Goal: Task Accomplishment & Management: Use online tool/utility

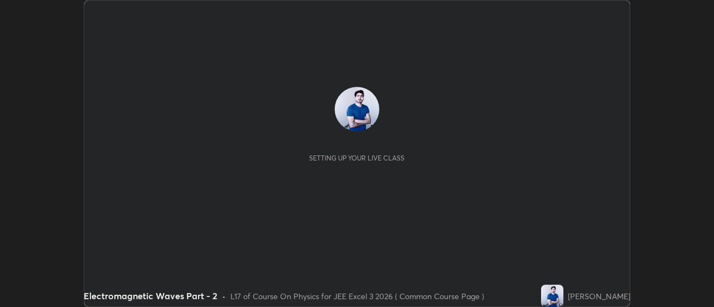
scroll to position [307, 713]
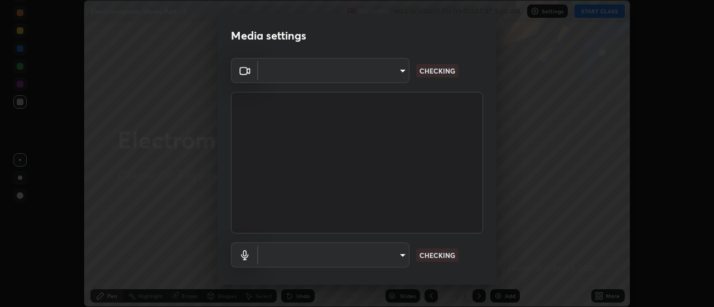
type input "e2aa400b7bb40988937289f1826270d99bb774d75893401bafd8ee5ef144e594"
click at [395, 259] on body "Erase all Electromagnetic Waves Part - 2 Recording WAS SCHEDULED TO START AT 9:…" at bounding box center [357, 153] width 714 height 307
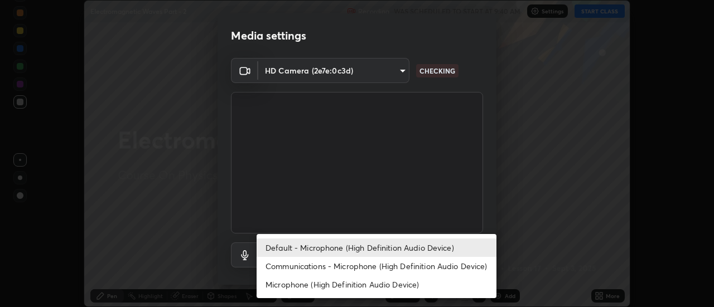
click at [353, 264] on li "Communications - Microphone (High Definition Audio Device)" at bounding box center [376, 266] width 240 height 18
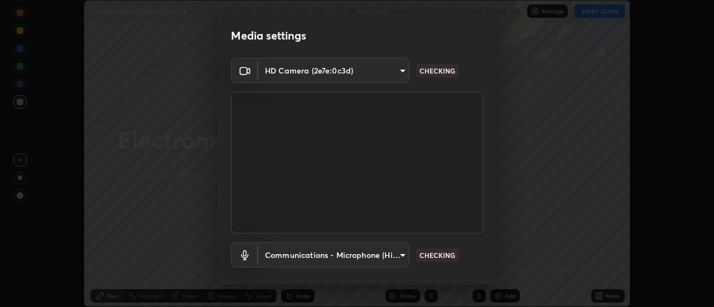
click at [399, 256] on body "Erase all Electromagnetic Waves Part - 2 Recording WAS SCHEDULED TO START AT 9:…" at bounding box center [357, 153] width 714 height 307
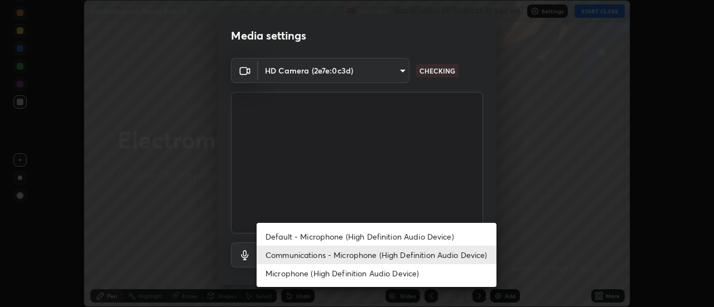
click at [367, 237] on li "Default - Microphone (High Definition Audio Device)" at bounding box center [376, 236] width 240 height 18
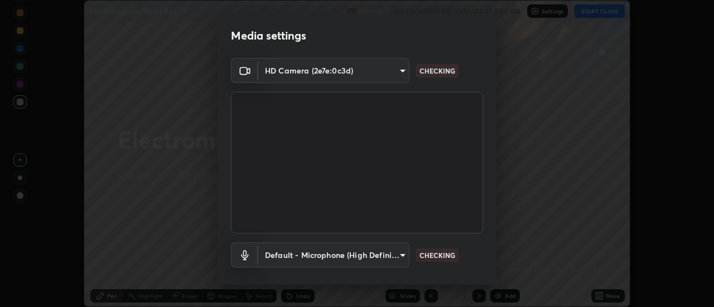
type input "default"
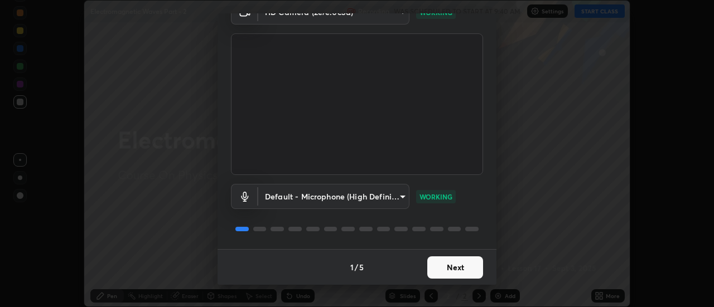
click at [449, 269] on button "Next" at bounding box center [455, 267] width 56 height 22
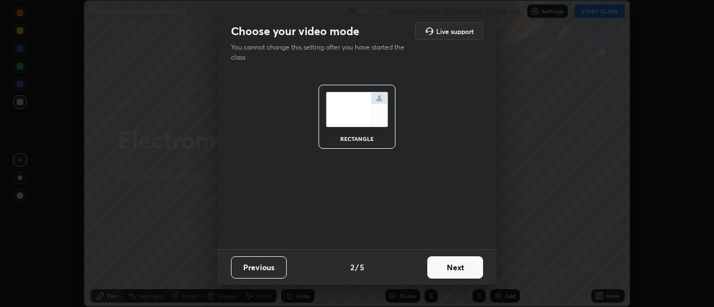
scroll to position [0, 0]
click at [453, 267] on button "Next" at bounding box center [455, 267] width 56 height 22
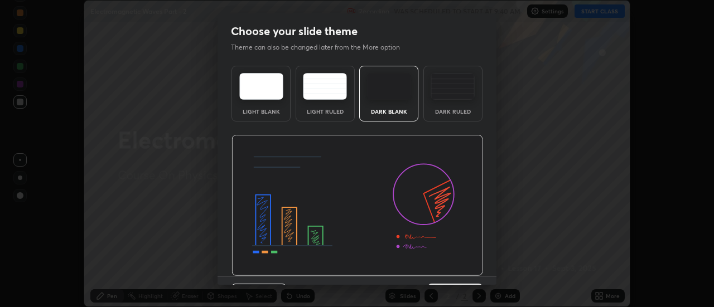
scroll to position [27, 0]
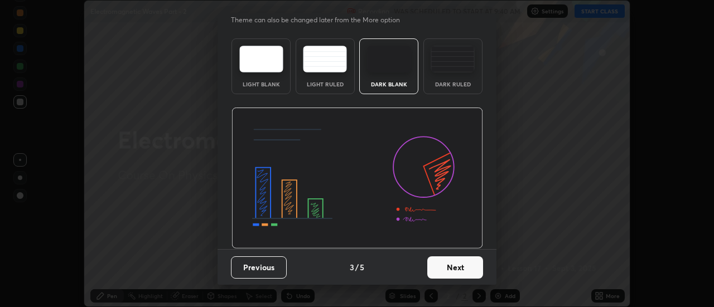
click at [452, 267] on button "Next" at bounding box center [455, 267] width 56 height 22
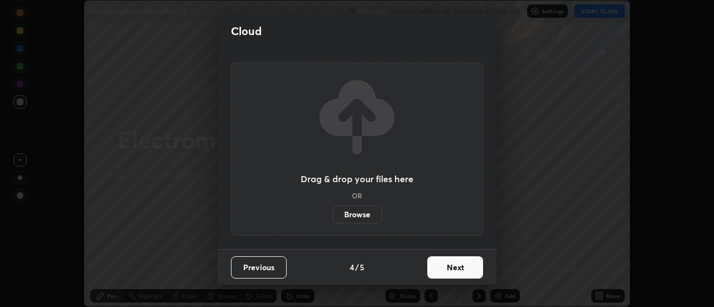
click at [454, 265] on button "Next" at bounding box center [455, 267] width 56 height 22
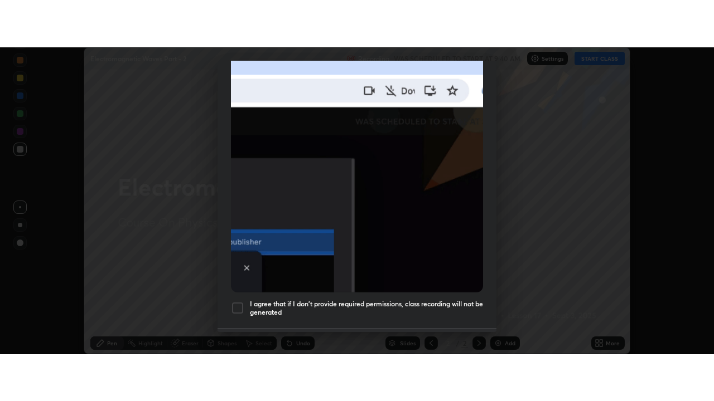
scroll to position [286, 0]
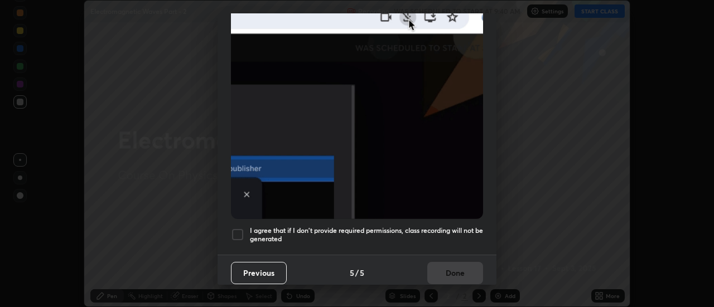
click at [237, 233] on div at bounding box center [237, 234] width 13 height 13
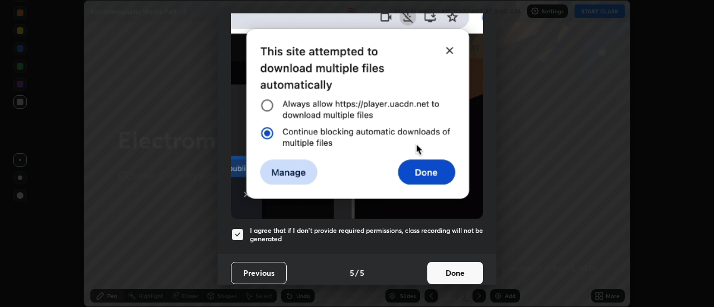
click at [453, 270] on button "Done" at bounding box center [455, 273] width 56 height 22
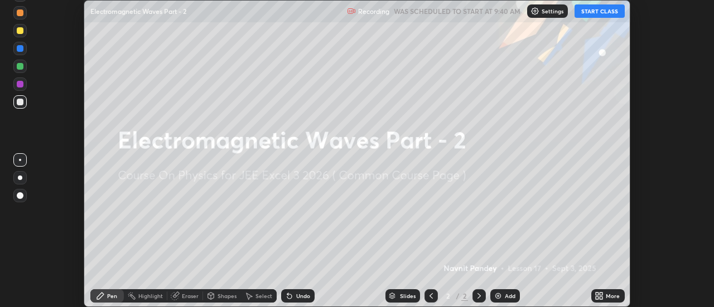
click at [598, 296] on icon at bounding box center [598, 296] width 9 height 9
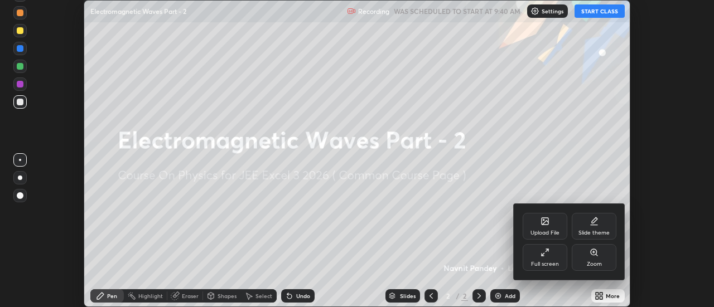
click at [550, 259] on div "Full screen" at bounding box center [544, 257] width 45 height 27
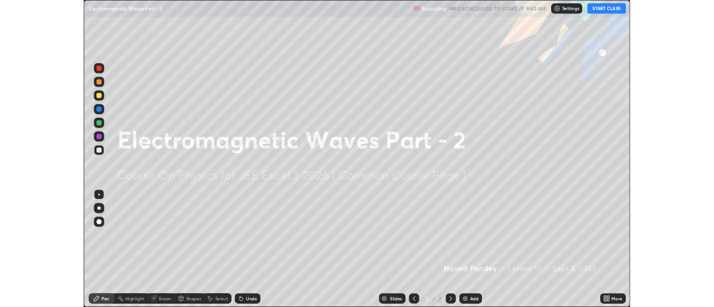
scroll to position [401, 714]
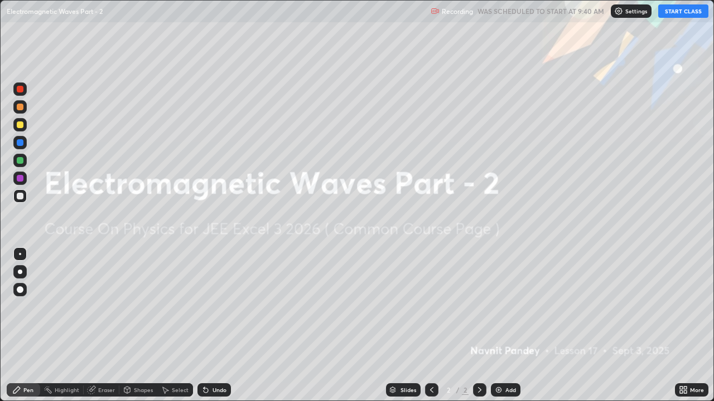
click at [687, 12] on button "START CLASS" at bounding box center [683, 10] width 50 height 13
click at [503, 307] on div "Add" at bounding box center [506, 390] width 30 height 13
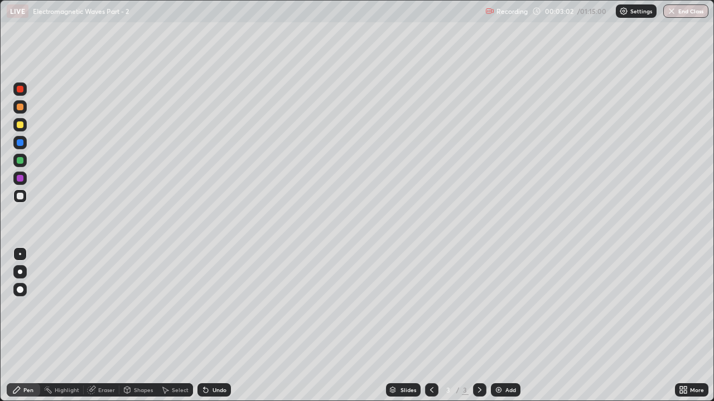
click at [217, 307] on div "Undo" at bounding box center [219, 390] width 14 height 6
click at [204, 307] on icon at bounding box center [205, 391] width 4 height 4
click at [214, 307] on div "Undo" at bounding box center [219, 390] width 14 height 6
click at [205, 307] on icon at bounding box center [205, 391] width 4 height 4
click at [212, 307] on div "Undo" at bounding box center [219, 390] width 14 height 6
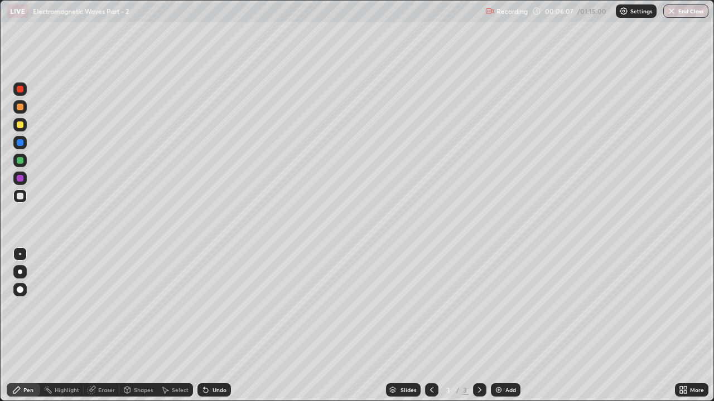
click at [215, 307] on div "Undo" at bounding box center [219, 390] width 14 height 6
click at [214, 307] on div "Undo" at bounding box center [219, 390] width 14 height 6
click at [23, 176] on div at bounding box center [20, 178] width 7 height 7
click at [215, 307] on div "Undo" at bounding box center [219, 390] width 14 height 6
click at [213, 307] on div "Undo" at bounding box center [219, 390] width 14 height 6
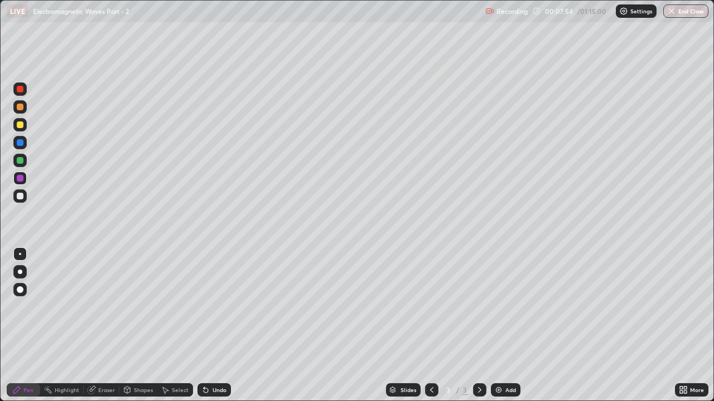
click at [212, 307] on div "Undo" at bounding box center [219, 390] width 14 height 6
click at [497, 307] on img at bounding box center [498, 390] width 9 height 9
click at [21, 163] on div at bounding box center [20, 160] width 7 height 7
click at [212, 307] on div "Undo" at bounding box center [219, 390] width 14 height 6
click at [430, 307] on icon at bounding box center [431, 390] width 9 height 9
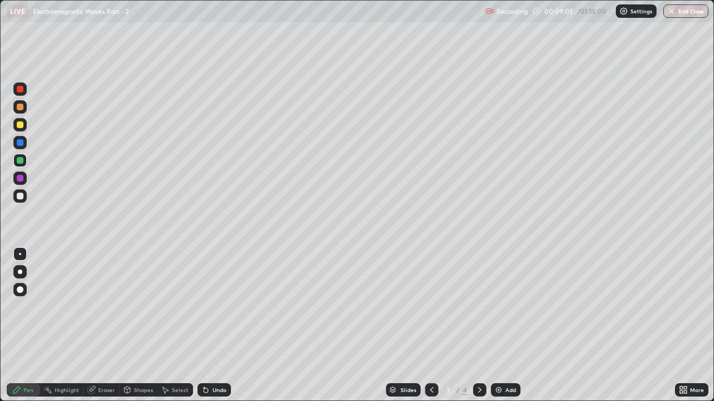
click at [478, 307] on icon at bounding box center [479, 390] width 9 height 9
click at [431, 307] on icon at bounding box center [431, 390] width 9 height 9
click at [478, 307] on icon at bounding box center [479, 390] width 9 height 9
click at [429, 307] on icon at bounding box center [431, 390] width 9 height 9
click at [478, 307] on icon at bounding box center [479, 390] width 9 height 9
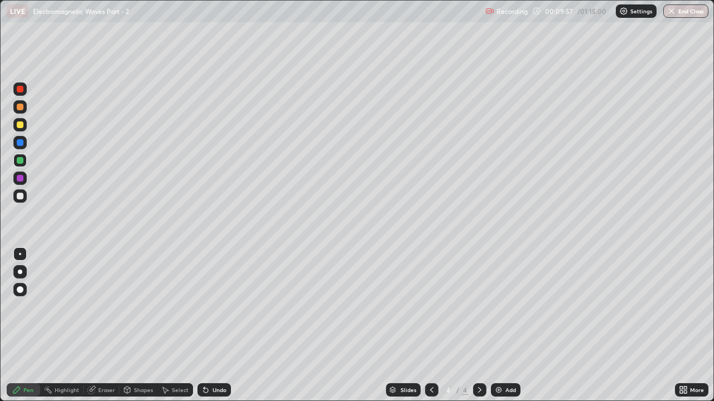
click at [430, 307] on icon at bounding box center [431, 390] width 9 height 9
click at [479, 307] on icon at bounding box center [479, 390] width 9 height 9
click at [214, 307] on div "Undo" at bounding box center [219, 390] width 14 height 6
click at [213, 307] on div "Undo" at bounding box center [213, 390] width 33 height 13
click at [427, 307] on icon at bounding box center [431, 390] width 9 height 9
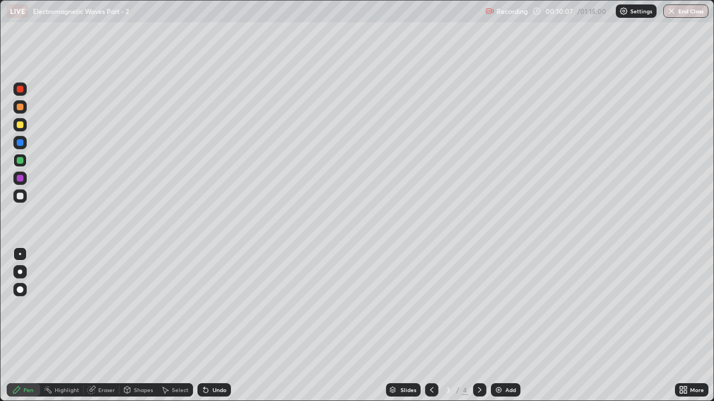
click at [478, 307] on icon at bounding box center [479, 390] width 9 height 9
click at [212, 307] on div "Undo" at bounding box center [219, 390] width 14 height 6
click at [20, 176] on div at bounding box center [20, 178] width 7 height 7
click at [20, 159] on div at bounding box center [20, 160] width 7 height 7
click at [205, 307] on icon at bounding box center [205, 391] width 4 height 4
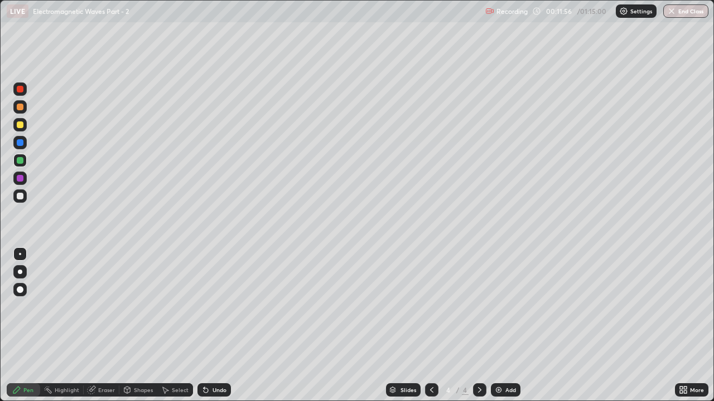
click at [20, 176] on div at bounding box center [20, 178] width 7 height 7
click at [501, 307] on img at bounding box center [498, 390] width 9 height 9
click at [20, 163] on div at bounding box center [20, 160] width 7 height 7
click at [20, 196] on div at bounding box center [20, 196] width 7 height 7
click at [203, 307] on icon at bounding box center [205, 391] width 4 height 4
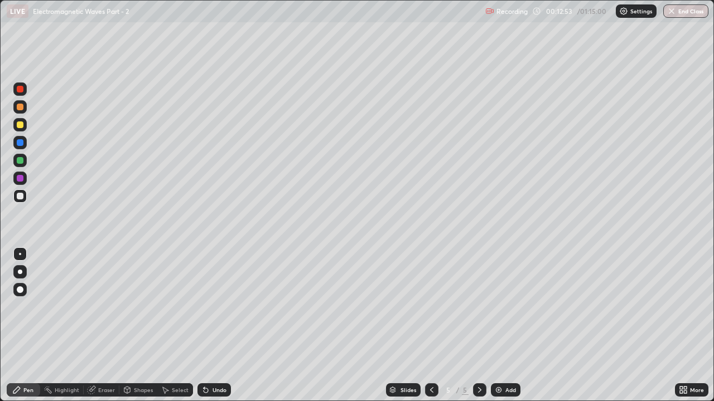
click at [203, 307] on icon at bounding box center [205, 391] width 4 height 4
click at [207, 307] on icon at bounding box center [205, 390] width 9 height 9
click at [99, 307] on div "Eraser" at bounding box center [106, 390] width 17 height 6
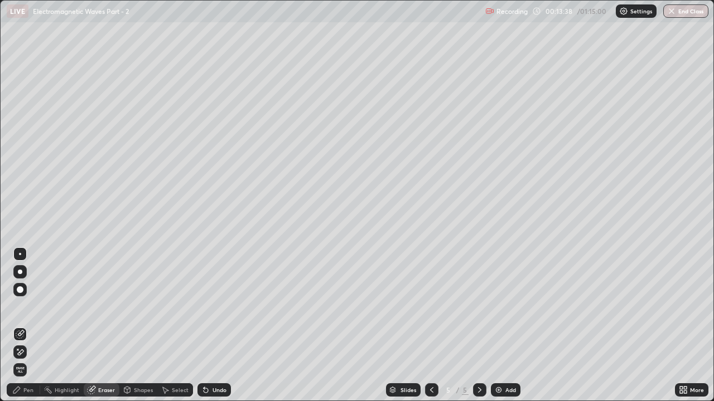
click at [30, 307] on div "Pen" at bounding box center [23, 390] width 33 height 13
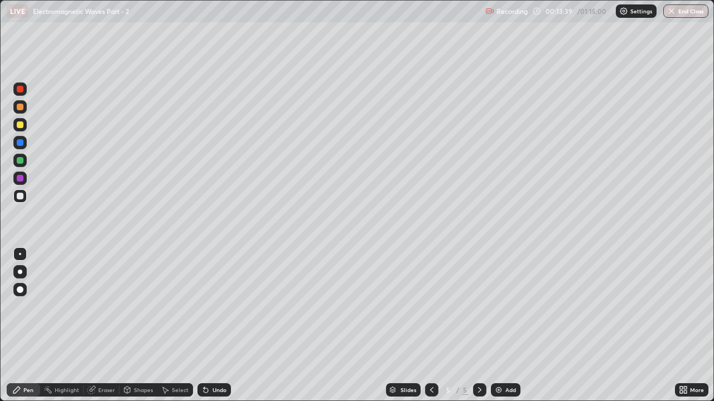
click at [99, 307] on div "Eraser" at bounding box center [106, 390] width 17 height 6
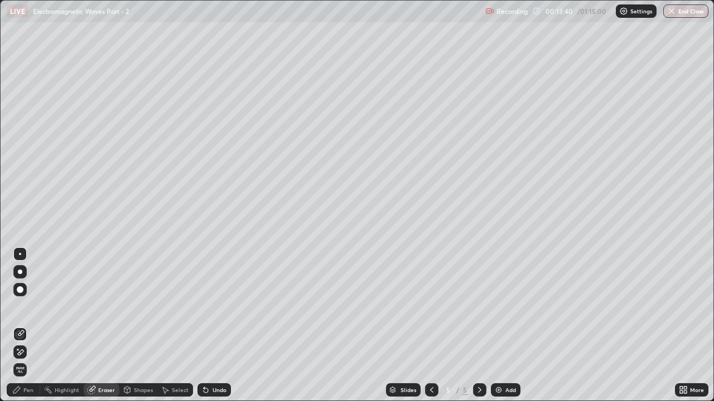
click at [23, 307] on icon at bounding box center [21, 353] width 6 height 6
click at [28, 307] on div "Pen" at bounding box center [28, 390] width 10 height 6
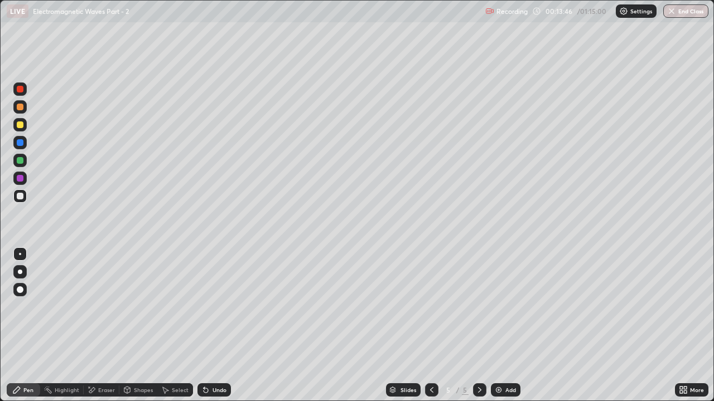
click at [102, 307] on div "Eraser" at bounding box center [106, 390] width 17 height 6
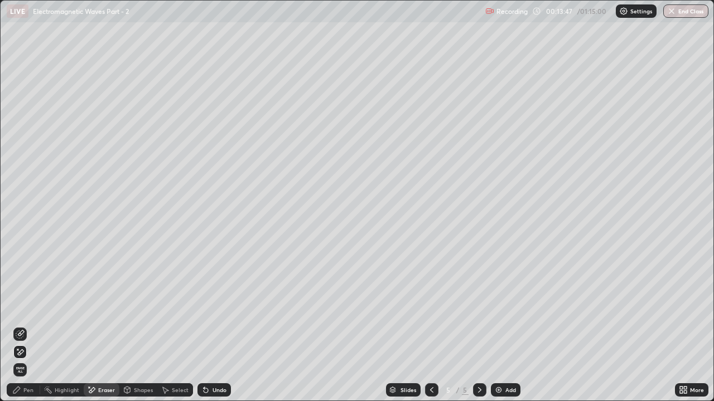
click at [33, 307] on div "Pen" at bounding box center [28, 390] width 10 height 6
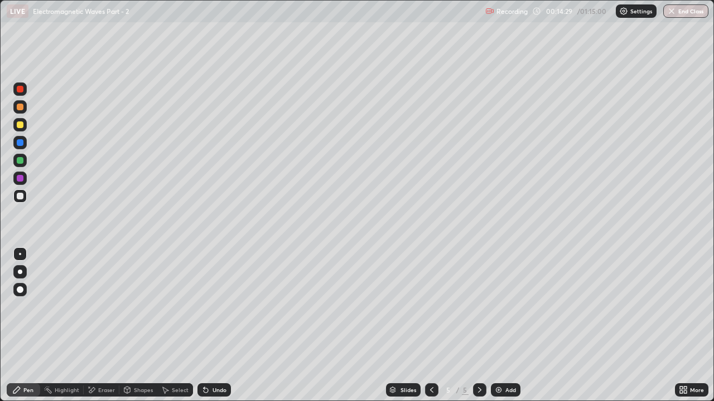
click at [430, 307] on icon at bounding box center [431, 390] width 9 height 9
click at [429, 307] on icon at bounding box center [431, 390] width 9 height 9
click at [476, 307] on icon at bounding box center [479, 390] width 9 height 9
click at [473, 307] on div at bounding box center [479, 390] width 13 height 13
click at [100, 307] on div "Eraser" at bounding box center [106, 390] width 17 height 6
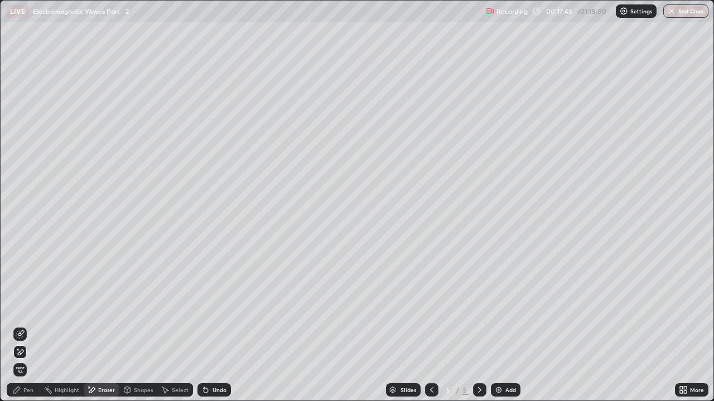
click at [27, 307] on div "Pen" at bounding box center [28, 390] width 10 height 6
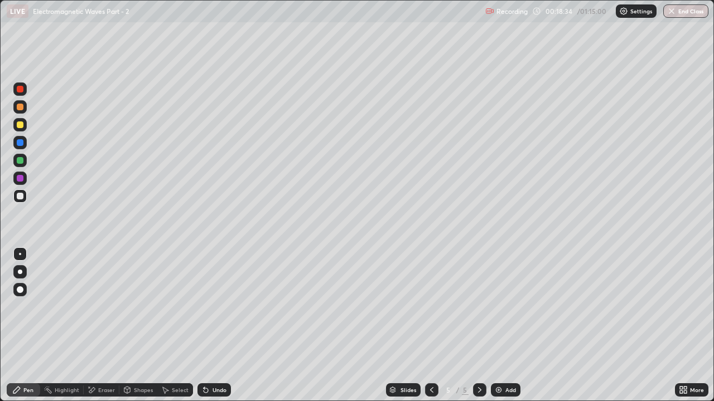
click at [104, 307] on div "Eraser" at bounding box center [106, 390] width 17 height 6
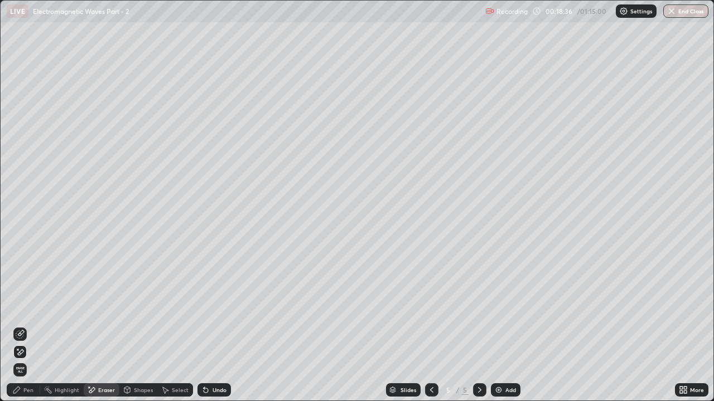
click at [22, 307] on div "Pen" at bounding box center [23, 390] width 33 height 13
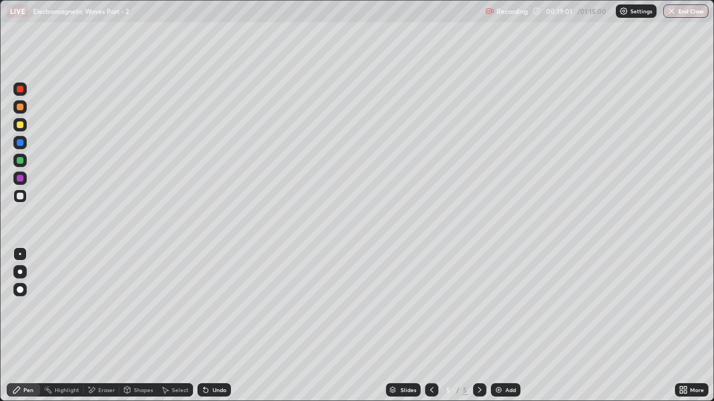
click at [478, 307] on icon at bounding box center [479, 390] width 9 height 9
click at [497, 307] on img at bounding box center [498, 390] width 9 height 9
click at [20, 196] on div at bounding box center [20, 196] width 7 height 7
click at [20, 254] on div at bounding box center [20, 254] width 2 height 2
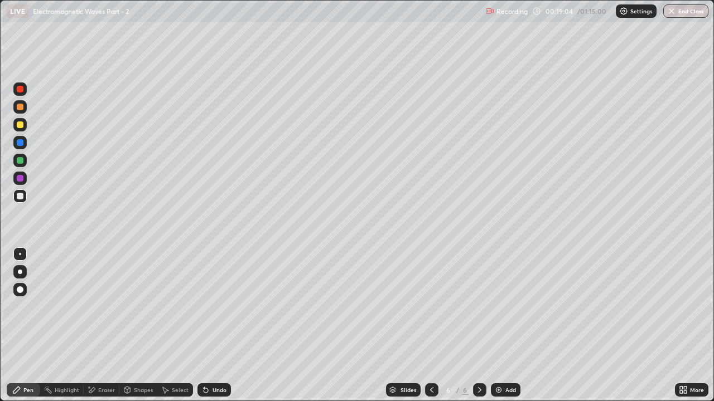
click at [21, 273] on div at bounding box center [20, 272] width 4 height 4
click at [20, 181] on div at bounding box center [20, 178] width 7 height 7
click at [20, 254] on div at bounding box center [20, 254] width 2 height 2
click at [21, 161] on div at bounding box center [20, 160] width 7 height 7
click at [99, 307] on div "Eraser" at bounding box center [106, 390] width 17 height 6
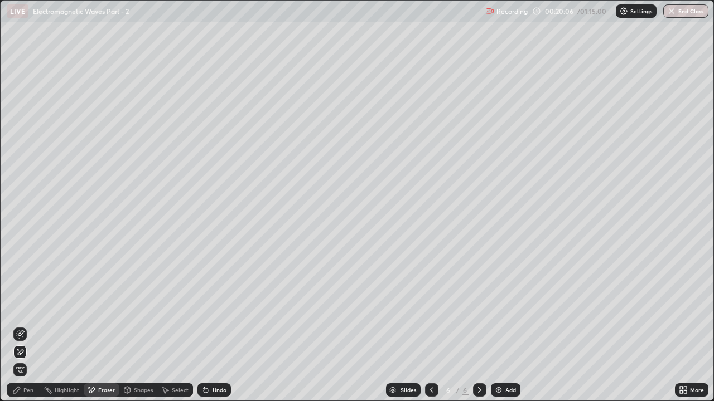
click at [29, 307] on div "Pen" at bounding box center [23, 390] width 33 height 13
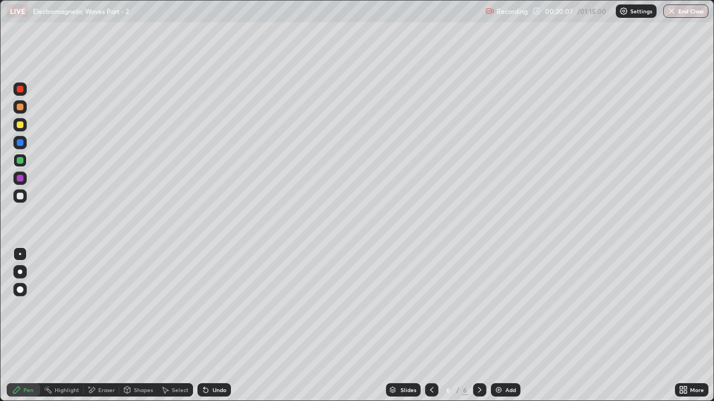
click at [96, 307] on div "Eraser" at bounding box center [102, 390] width 36 height 13
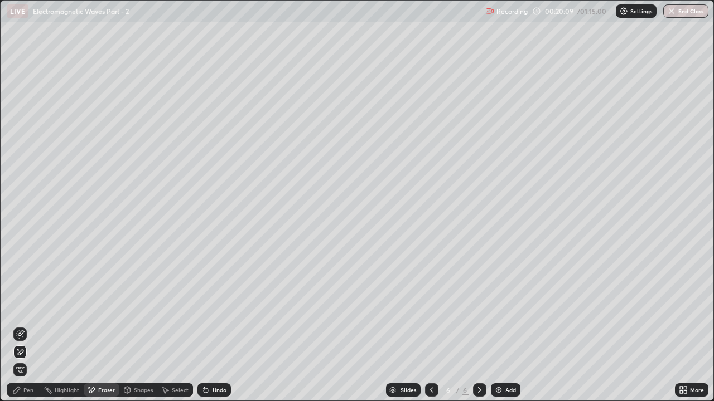
click at [30, 307] on div "Pen" at bounding box center [28, 390] width 10 height 6
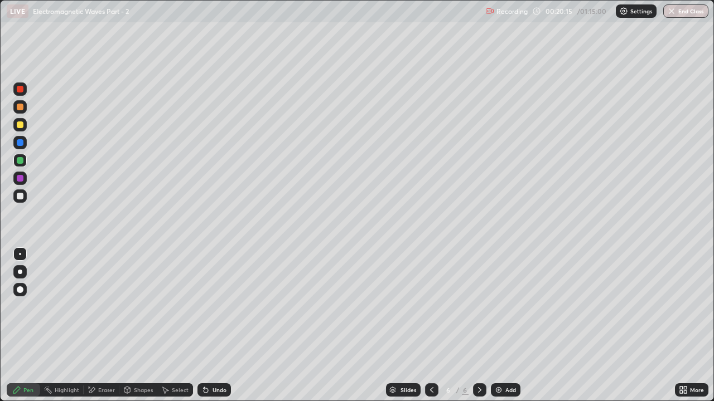
click at [95, 307] on div "Eraser" at bounding box center [102, 390] width 36 height 13
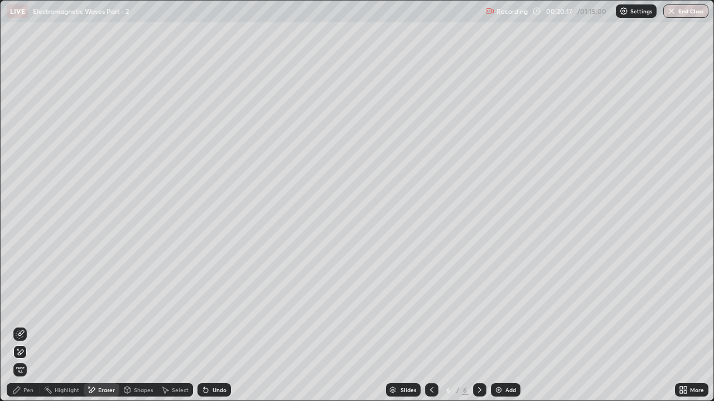
click at [28, 307] on div "Pen" at bounding box center [28, 390] width 10 height 6
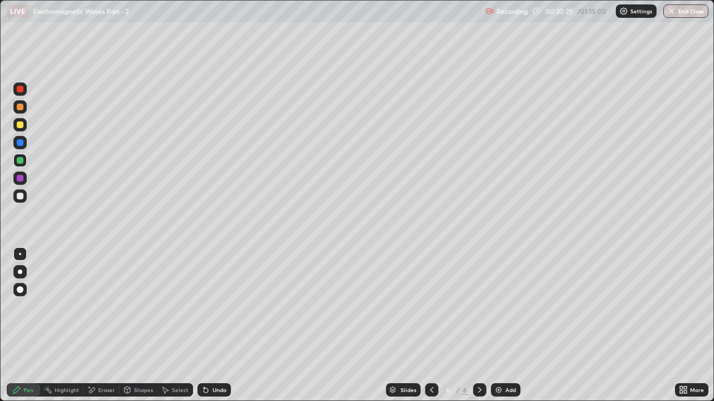
click at [21, 181] on div at bounding box center [20, 178] width 7 height 7
click at [20, 196] on div at bounding box center [20, 196] width 7 height 7
click at [497, 307] on img at bounding box center [498, 390] width 9 height 9
click at [18, 162] on div at bounding box center [20, 160] width 7 height 7
click at [94, 307] on icon at bounding box center [92, 390] width 6 height 6
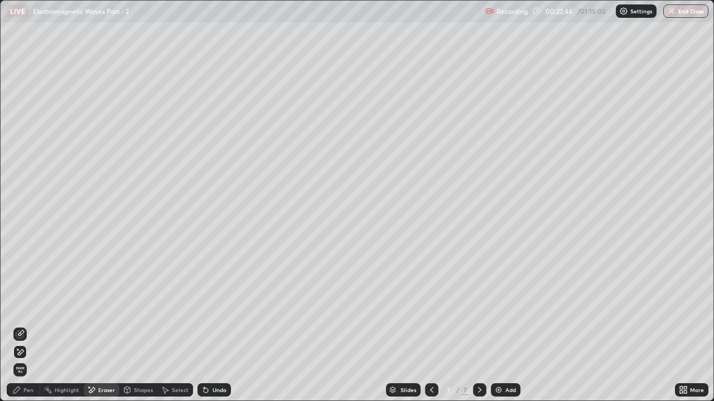
click at [28, 307] on div "Pen" at bounding box center [28, 390] width 10 height 6
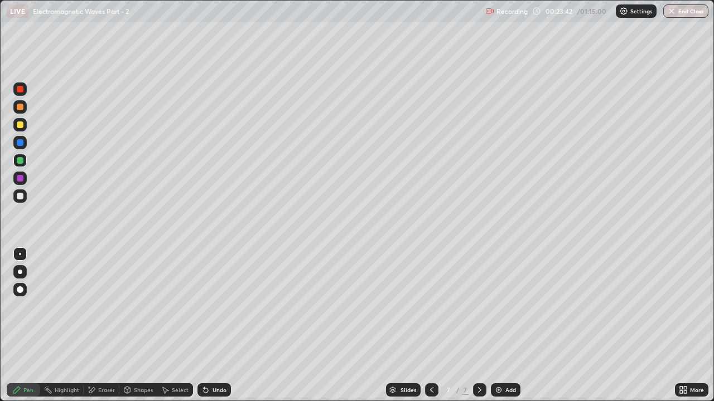
click at [497, 307] on img at bounding box center [498, 390] width 9 height 9
click at [496, 307] on img at bounding box center [498, 390] width 9 height 9
click at [212, 307] on div "Undo" at bounding box center [219, 390] width 14 height 6
click at [430, 307] on icon at bounding box center [431, 390] width 9 height 9
click at [477, 307] on icon at bounding box center [479, 390] width 9 height 9
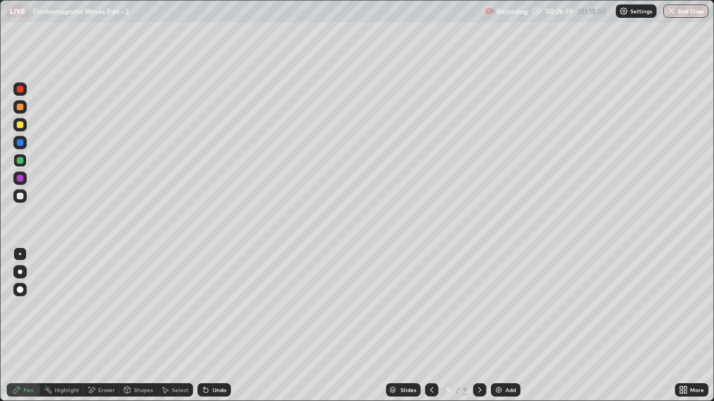
click at [22, 183] on div at bounding box center [19, 178] width 13 height 13
click at [204, 307] on icon at bounding box center [205, 391] width 4 height 4
click at [208, 307] on div "Undo" at bounding box center [213, 390] width 33 height 13
click at [208, 307] on icon at bounding box center [205, 390] width 9 height 9
click at [205, 307] on div "Undo" at bounding box center [213, 390] width 33 height 13
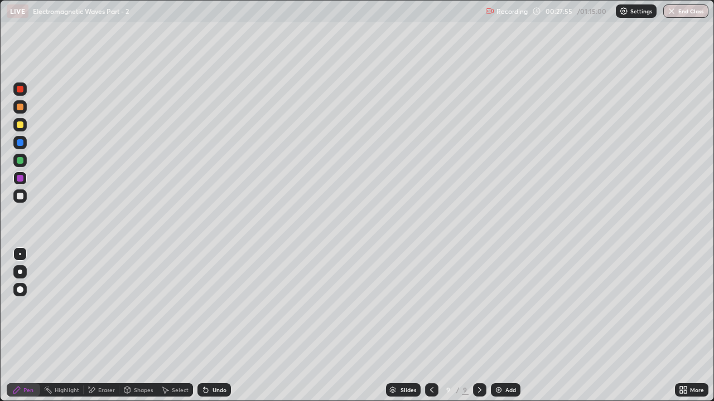
click at [430, 307] on icon at bounding box center [431, 390] width 9 height 9
click at [479, 307] on icon at bounding box center [479, 390] width 9 height 9
click at [431, 307] on div at bounding box center [431, 390] width 13 height 22
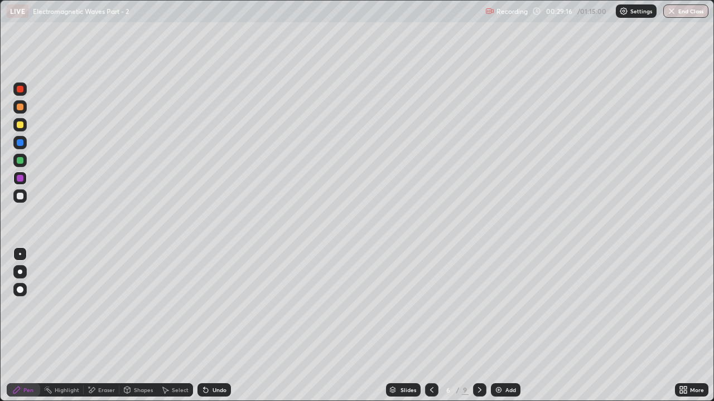
click at [477, 307] on icon at bounding box center [479, 390] width 9 height 9
click at [478, 307] on icon at bounding box center [479, 390] width 9 height 9
click at [496, 307] on img at bounding box center [498, 390] width 9 height 9
click at [17, 196] on div at bounding box center [20, 196] width 7 height 7
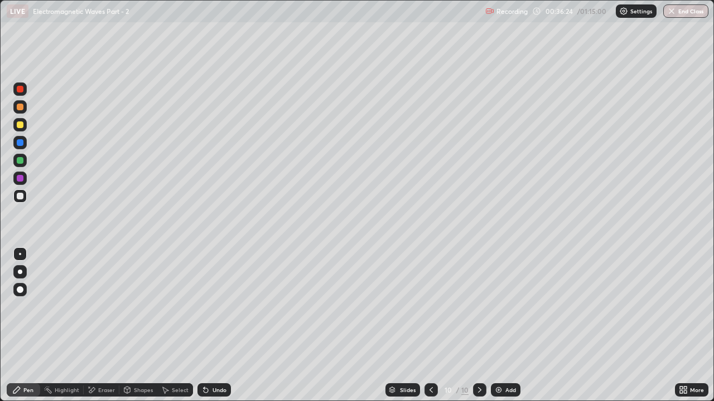
click at [20, 159] on div at bounding box center [20, 160] width 7 height 7
click at [21, 195] on div at bounding box center [20, 196] width 7 height 7
click at [494, 307] on img at bounding box center [498, 390] width 9 height 9
click at [18, 196] on div at bounding box center [20, 196] width 7 height 7
click at [20, 161] on div at bounding box center [20, 160] width 7 height 7
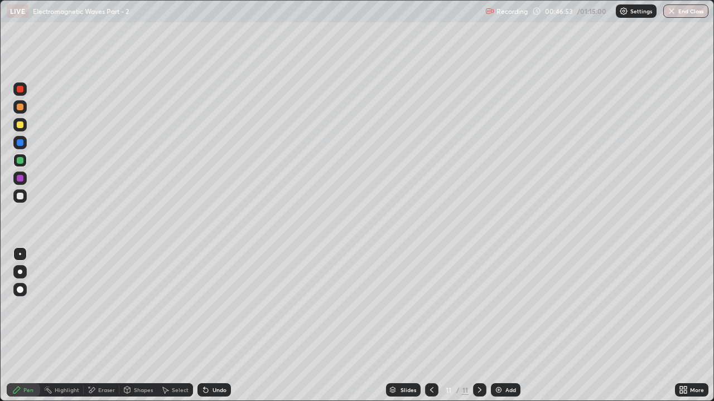
click at [19, 195] on div at bounding box center [20, 196] width 7 height 7
click at [19, 180] on div at bounding box center [20, 178] width 7 height 7
click at [214, 307] on div "Undo" at bounding box center [219, 390] width 14 height 6
click at [216, 307] on div "Undo" at bounding box center [219, 390] width 14 height 6
click at [502, 307] on img at bounding box center [498, 390] width 9 height 9
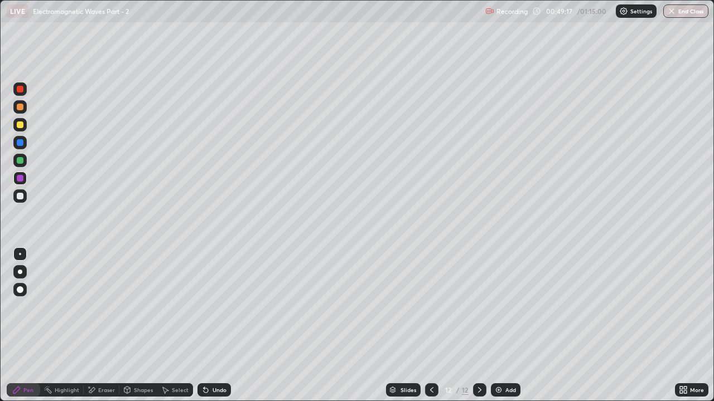
click at [425, 307] on div at bounding box center [431, 390] width 13 height 13
click at [430, 307] on icon at bounding box center [431, 390] width 9 height 9
click at [477, 307] on icon at bounding box center [479, 390] width 9 height 9
click at [478, 307] on icon at bounding box center [479, 390] width 9 height 9
click at [477, 307] on icon at bounding box center [479, 390] width 9 height 9
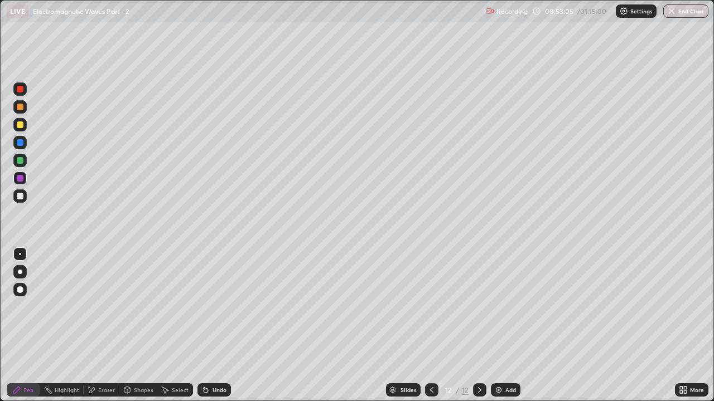
click at [498, 307] on img at bounding box center [498, 390] width 9 height 9
click at [19, 199] on div at bounding box center [20, 196] width 7 height 7
click at [21, 181] on div at bounding box center [20, 178] width 7 height 7
click at [20, 160] on div at bounding box center [20, 160] width 7 height 7
click at [209, 307] on div "Undo" at bounding box center [213, 390] width 33 height 13
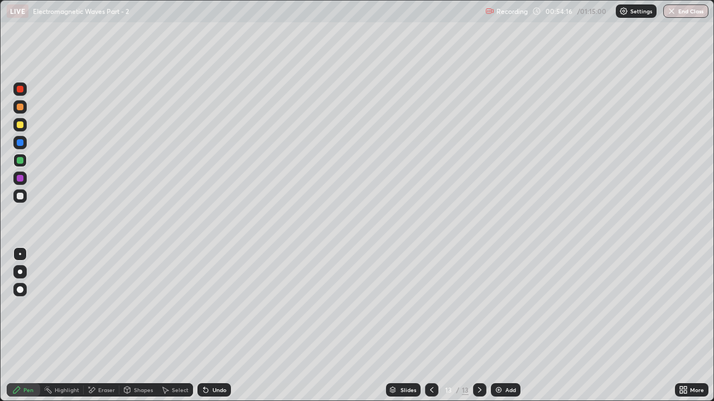
click at [22, 196] on div at bounding box center [20, 196] width 7 height 7
click at [18, 178] on div at bounding box center [20, 178] width 7 height 7
click at [212, 307] on div "Undo" at bounding box center [219, 390] width 14 height 6
click at [496, 307] on img at bounding box center [498, 390] width 9 height 9
click at [21, 160] on div at bounding box center [20, 160] width 7 height 7
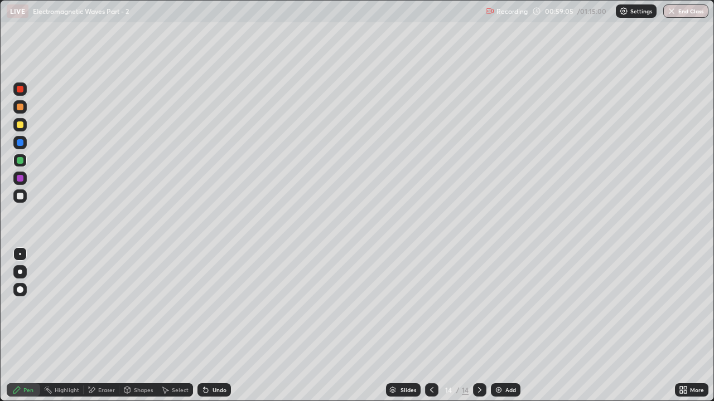
click at [203, 307] on icon at bounding box center [203, 387] width 1 height 1
click at [204, 307] on icon at bounding box center [205, 391] width 4 height 4
click at [478, 307] on icon at bounding box center [479, 390] width 9 height 9
click at [512, 307] on div "Add" at bounding box center [510, 390] width 11 height 6
click at [18, 198] on div at bounding box center [20, 196] width 7 height 7
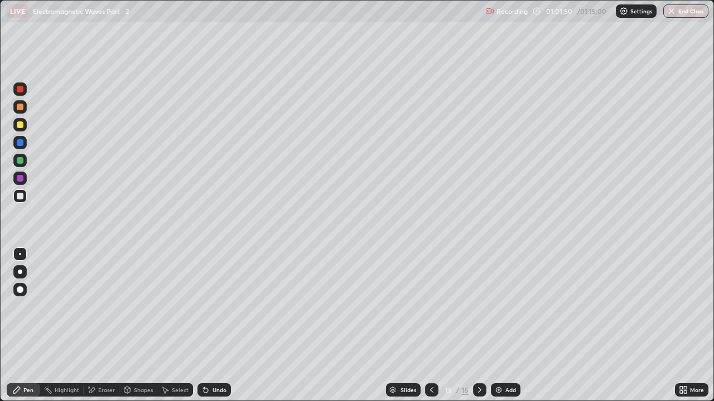
click at [20, 161] on div at bounding box center [20, 160] width 7 height 7
click at [98, 307] on div "Eraser" at bounding box center [106, 390] width 17 height 6
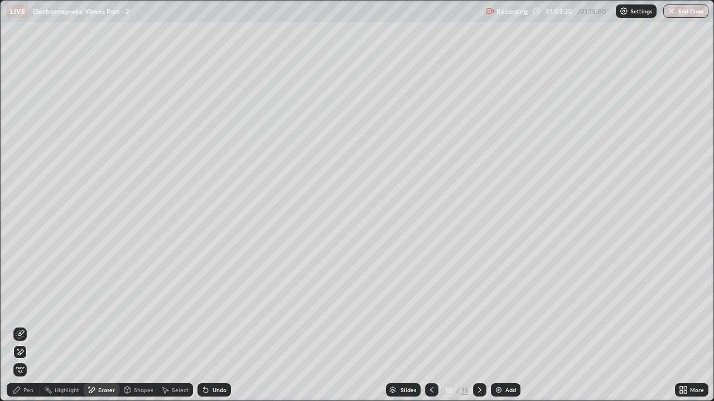
click at [32, 307] on div "Pen" at bounding box center [28, 390] width 10 height 6
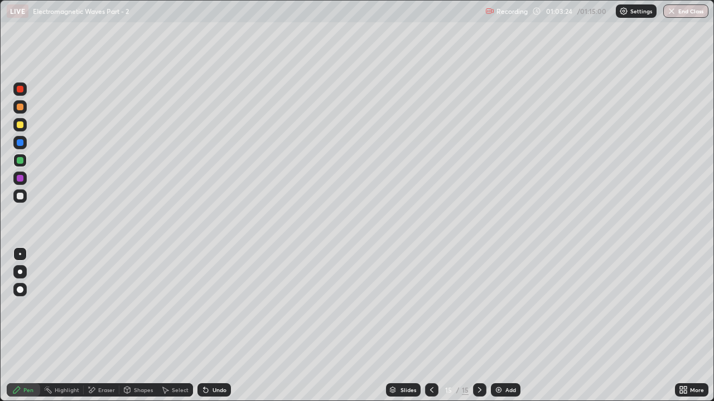
click at [204, 307] on icon at bounding box center [205, 391] width 4 height 4
click at [209, 307] on div "Undo" at bounding box center [213, 390] width 33 height 13
click at [215, 307] on div "Undo" at bounding box center [219, 390] width 14 height 6
click at [216, 307] on div "Undo" at bounding box center [219, 390] width 14 height 6
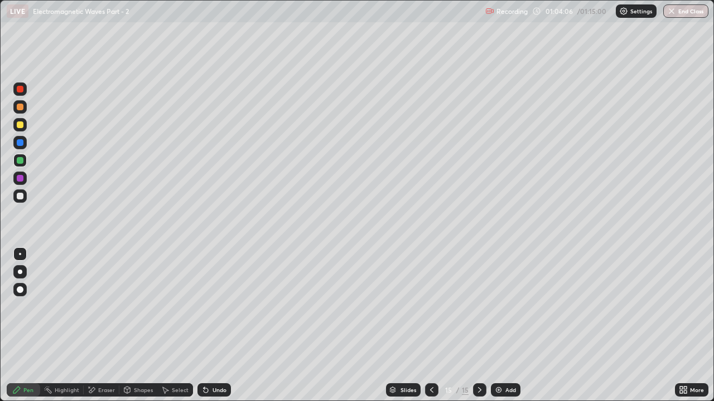
click at [215, 307] on div "Undo" at bounding box center [219, 390] width 14 height 6
click at [21, 177] on div at bounding box center [20, 178] width 7 height 7
click at [20, 193] on div at bounding box center [20, 196] width 7 height 7
click at [499, 307] on img at bounding box center [498, 390] width 9 height 9
click at [18, 159] on div at bounding box center [20, 160] width 7 height 7
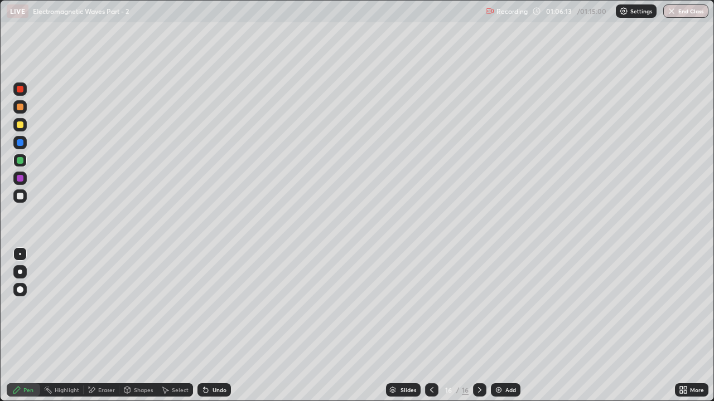
click at [207, 307] on icon at bounding box center [205, 390] width 9 height 9
click at [204, 307] on icon at bounding box center [205, 391] width 4 height 4
click at [205, 307] on icon at bounding box center [205, 391] width 4 height 4
click at [430, 307] on icon at bounding box center [431, 390] width 9 height 9
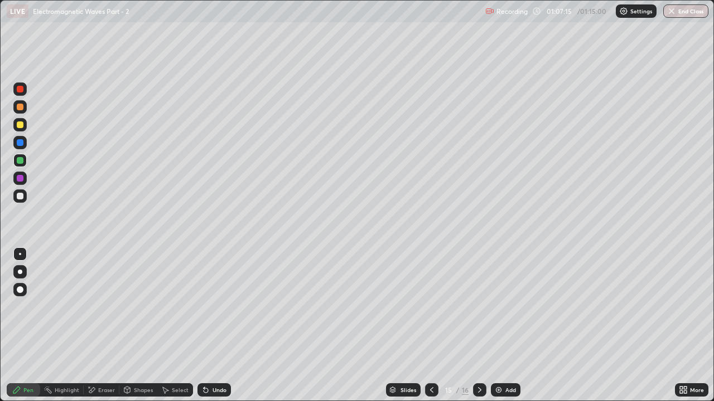
click at [24, 178] on div at bounding box center [19, 178] width 13 height 13
click at [107, 307] on div "Eraser" at bounding box center [106, 390] width 17 height 6
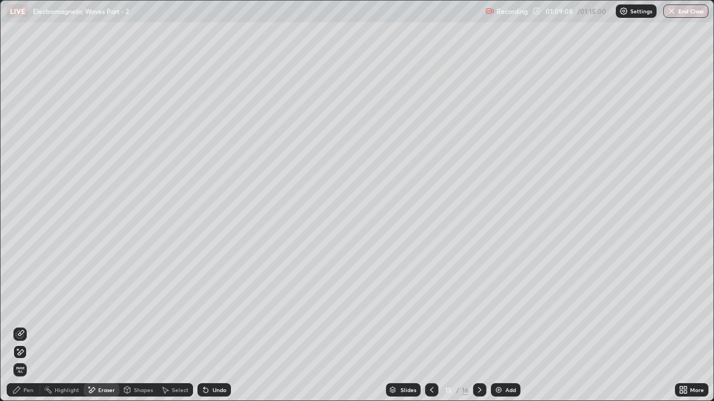
click at [38, 307] on div "Pen" at bounding box center [23, 390] width 33 height 13
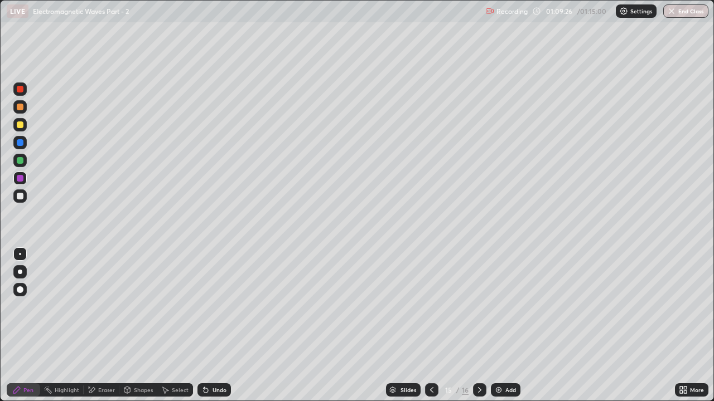
click at [478, 307] on icon at bounding box center [479, 390] width 9 height 9
click at [676, 16] on button "End Class" at bounding box center [685, 10] width 45 height 13
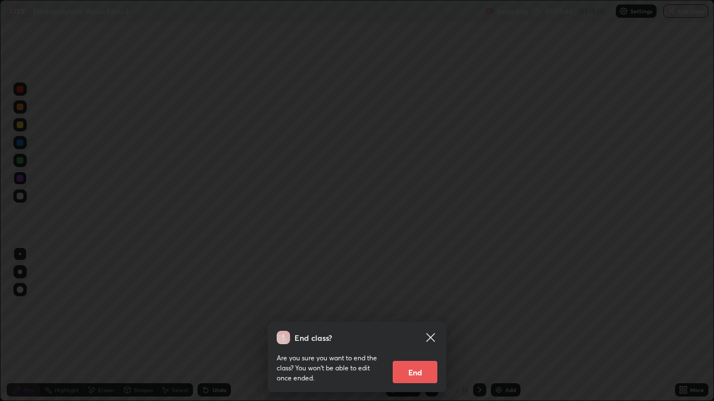
click at [410, 307] on button "End" at bounding box center [414, 372] width 45 height 22
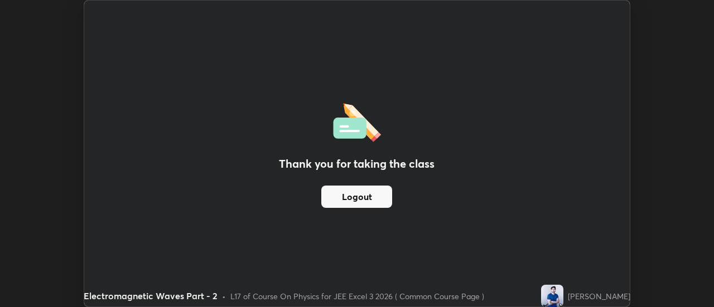
scroll to position [55439, 55033]
